Goal: Information Seeking & Learning: Check status

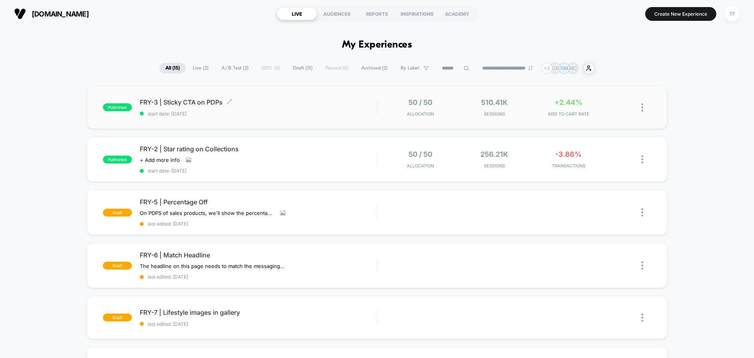
click at [276, 108] on div "FRY-3 | Sticky CTA on PDPs Click to edit experience details Click to edit exper…" at bounding box center [258, 107] width 237 height 18
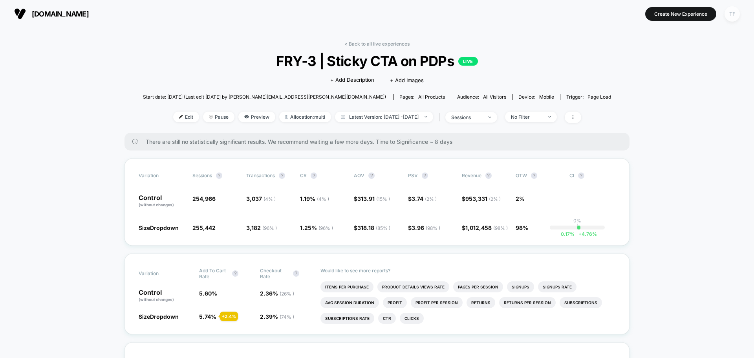
click at [732, 18] on div "TF" at bounding box center [731, 13] width 15 height 15
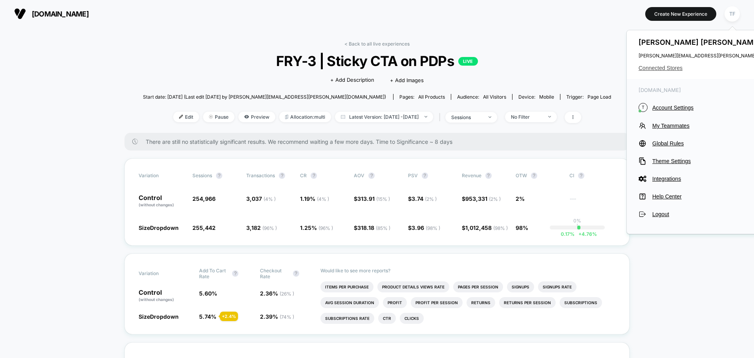
click at [667, 68] on span "Connected Stores" at bounding box center [716, 68] width 156 height 6
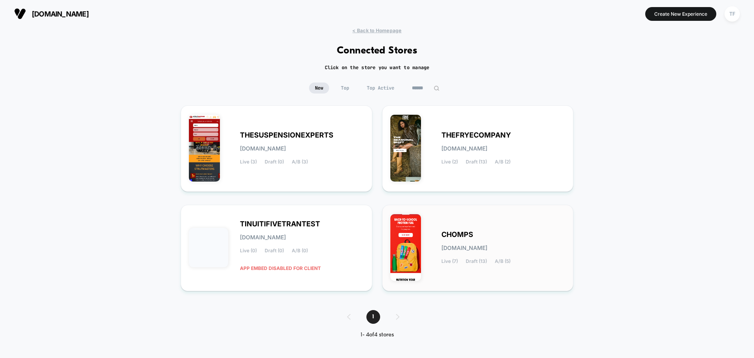
click at [520, 246] on div "CHOMPS [DOMAIN_NAME] Live (7) Draft (13) A/B (5)" at bounding box center [503, 248] width 124 height 32
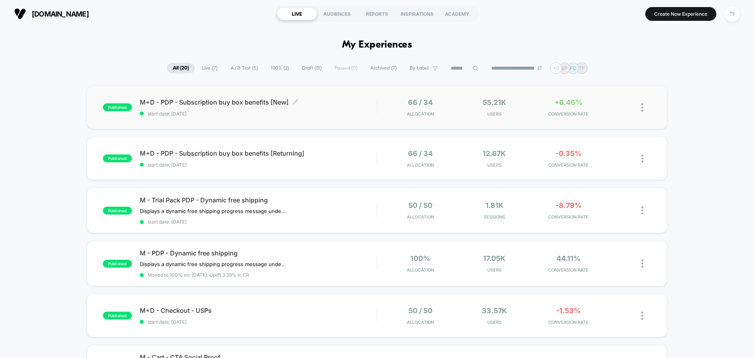
click at [340, 107] on div "M+D - PDP - Subscription buy box benefits [New] Click to edit experience detail…" at bounding box center [258, 107] width 237 height 18
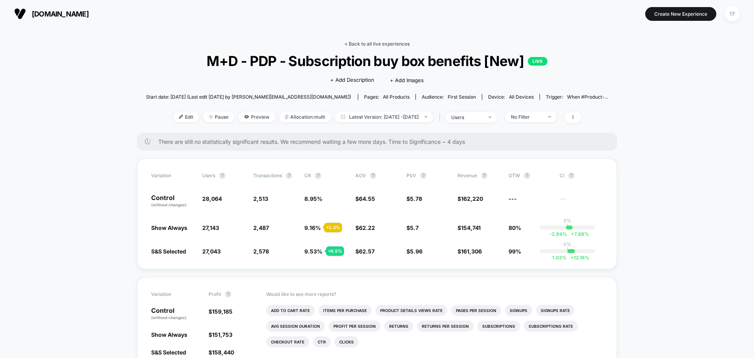
click at [374, 45] on link "< Back to all live experiences" at bounding box center [376, 44] width 65 height 6
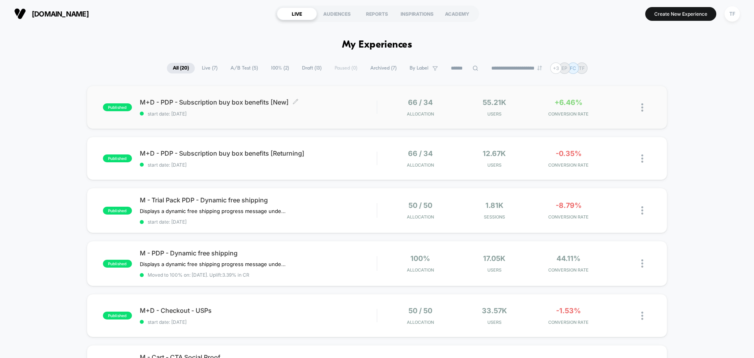
click at [322, 100] on span "M+D - PDP - Subscription buy box benefits [New] Click to edit experience details" at bounding box center [258, 102] width 237 height 8
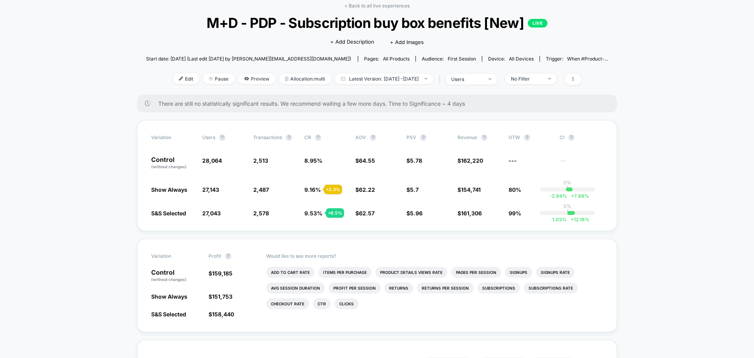
scroll to position [39, 0]
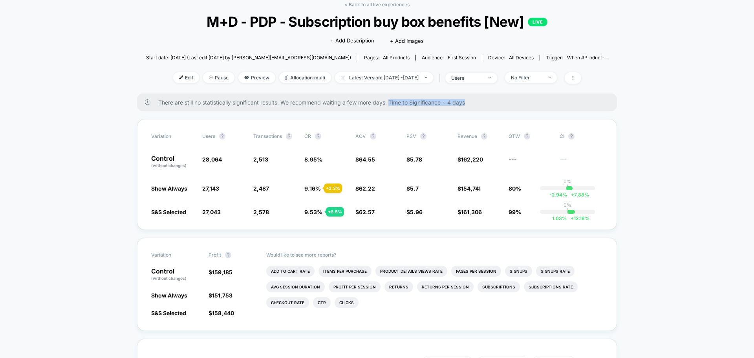
drag, startPoint x: 469, startPoint y: 102, endPoint x: 392, endPoint y: 104, distance: 77.3
click at [392, 104] on span "There are still no statistically significant results. We recommend waiting a fe…" at bounding box center [379, 102] width 443 height 7
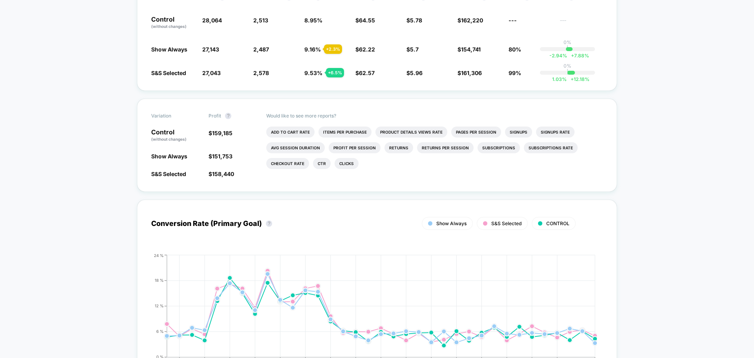
scroll to position [196, 0]
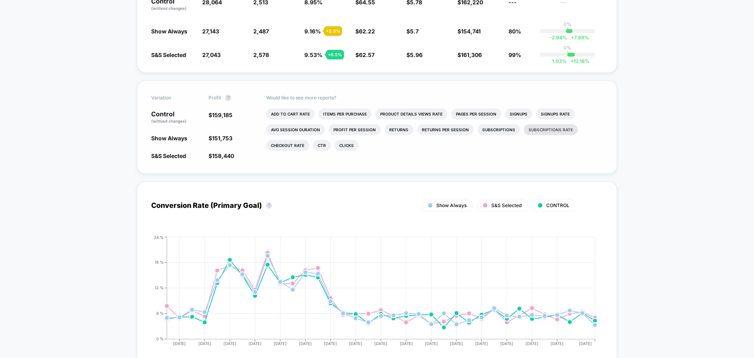
click at [539, 130] on li "Subscriptions Rate" at bounding box center [551, 129] width 54 height 11
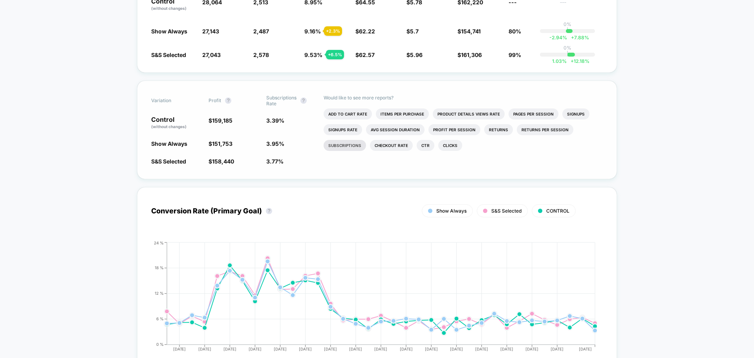
click at [347, 147] on li "Subscriptions" at bounding box center [344, 145] width 42 height 11
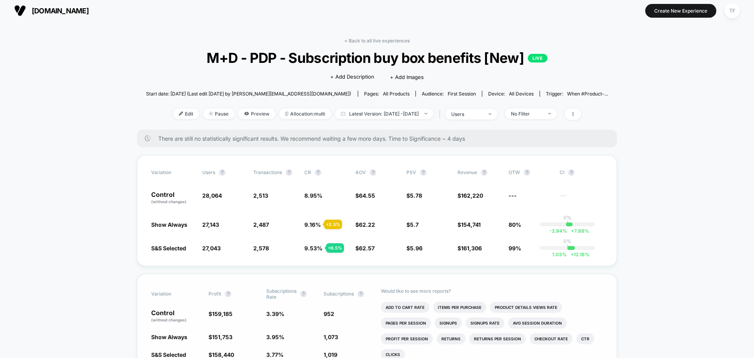
scroll to position [0, 0]
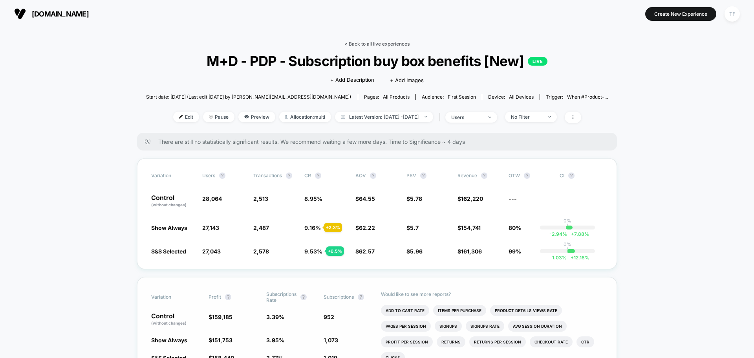
click at [376, 44] on link "< Back to all live experiences" at bounding box center [376, 44] width 65 height 6
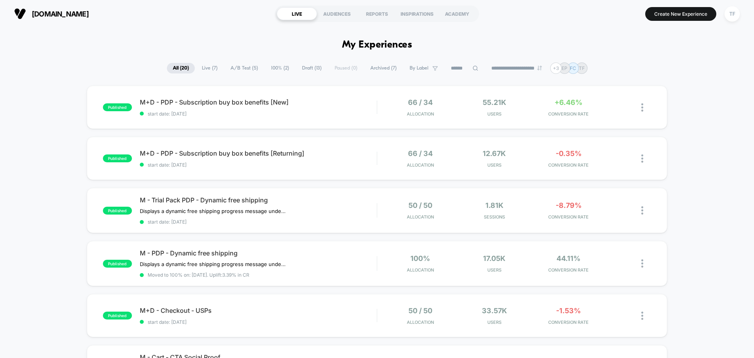
click at [202, 66] on span "Live ( 7 )" at bounding box center [209, 68] width 27 height 11
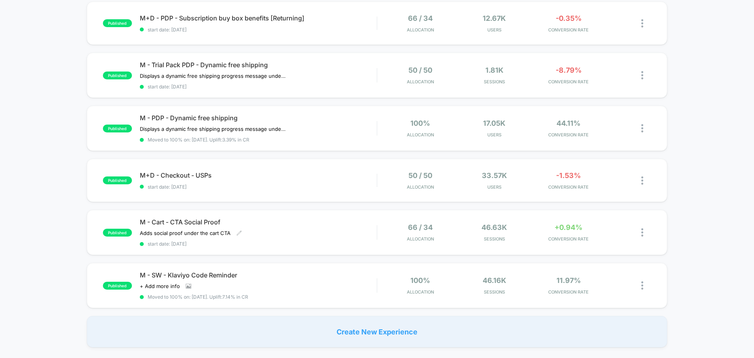
scroll to position [196, 0]
